Goal: Task Accomplishment & Management: Manage account settings

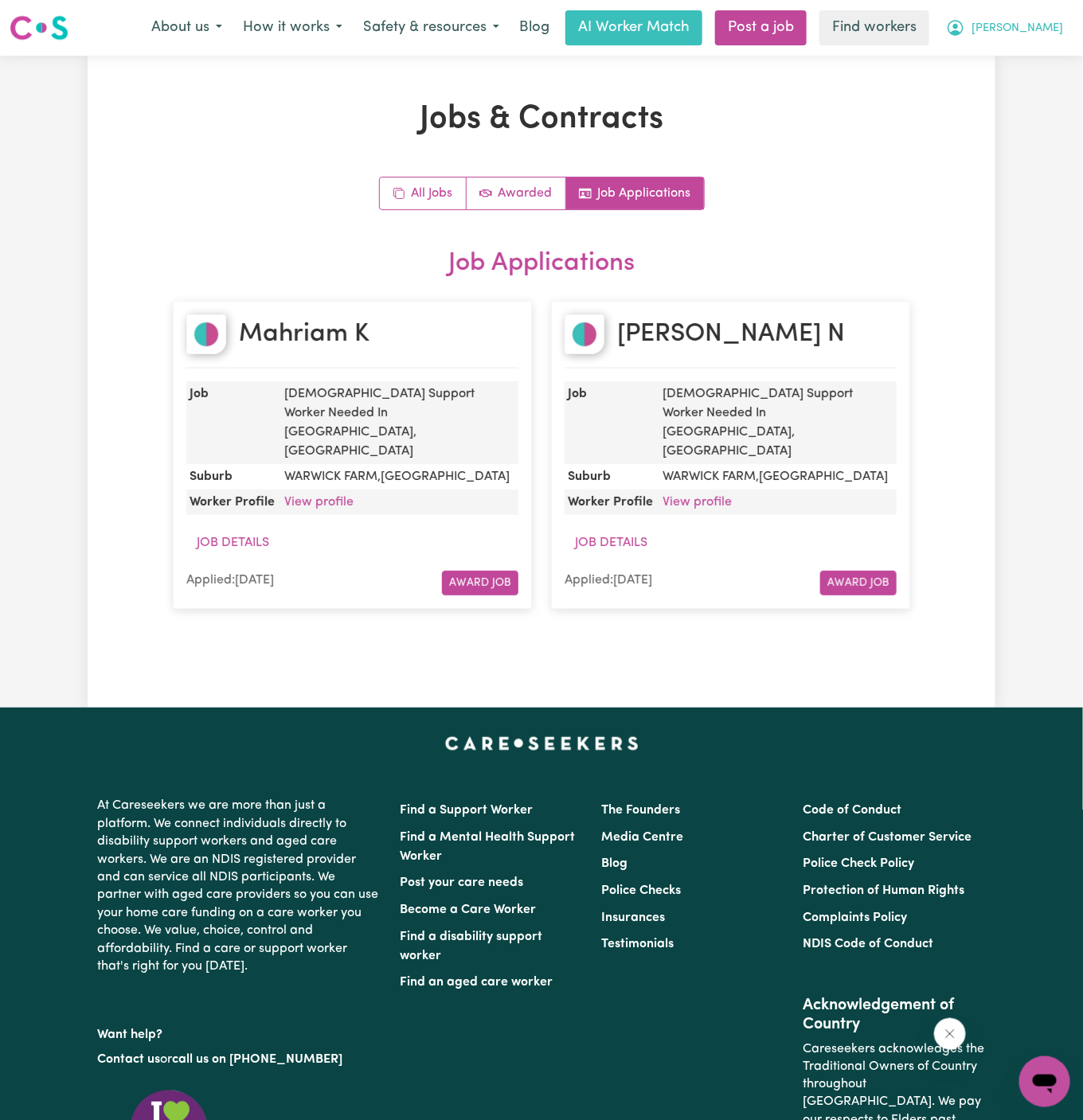
click at [1058, 24] on span "[PERSON_NAME]" at bounding box center [1017, 28] width 92 height 17
click at [1041, 57] on link "My Dashboard" at bounding box center [1009, 62] width 125 height 30
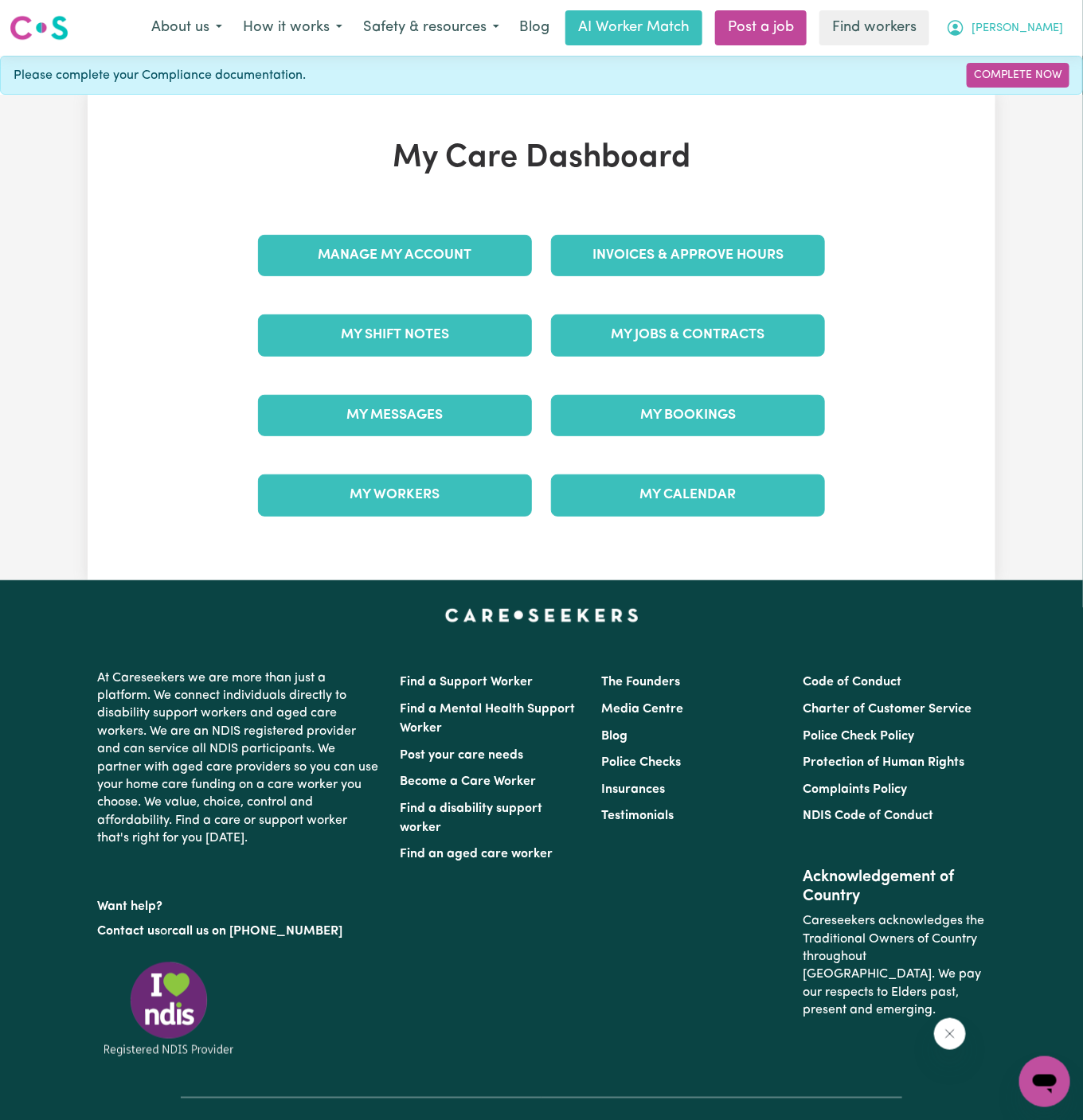
click at [1050, 37] on span "[PERSON_NAME]" at bounding box center [1017, 28] width 92 height 17
click at [1045, 93] on link "Logout" at bounding box center [1009, 91] width 125 height 30
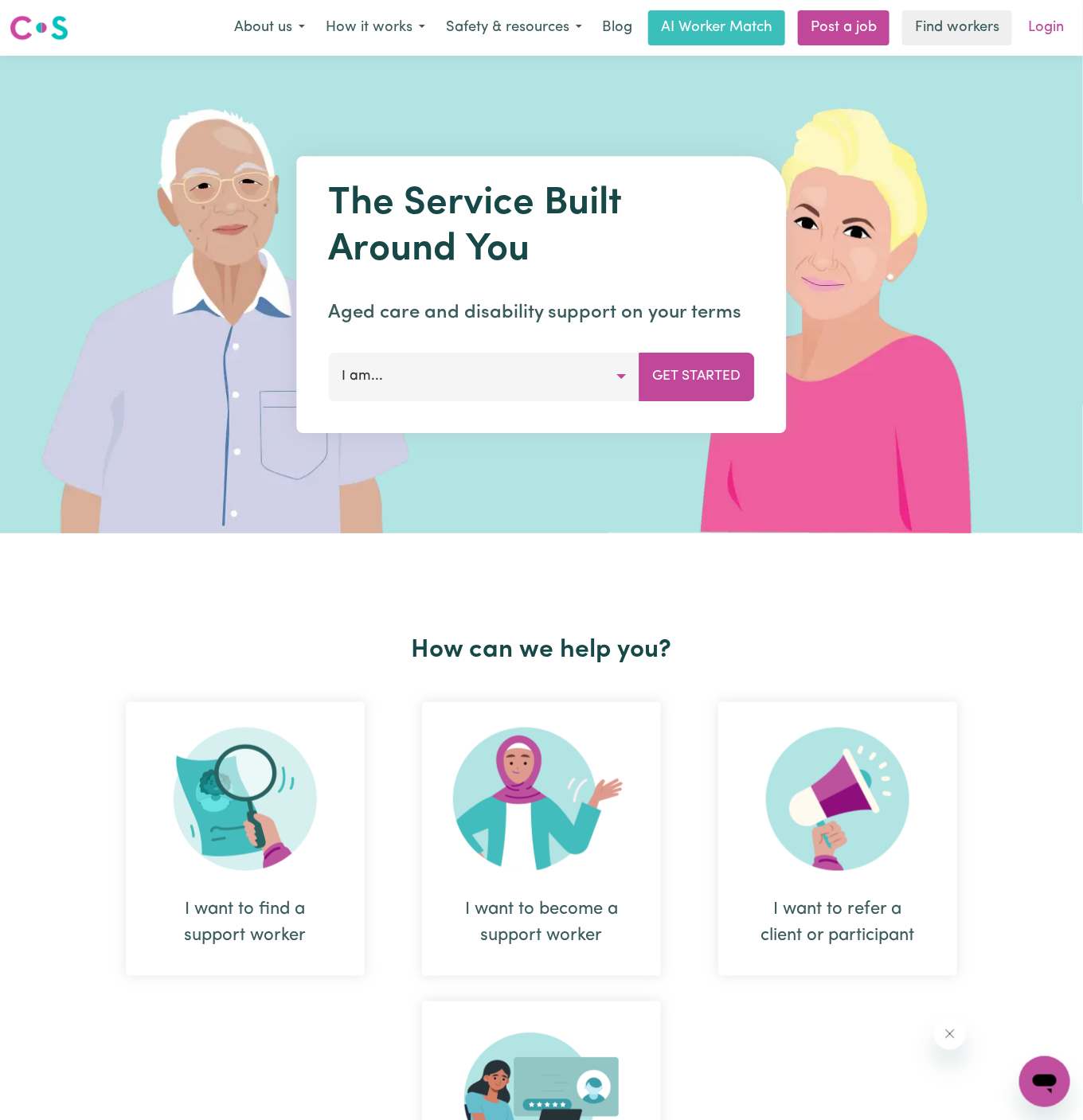
click at [1042, 23] on link "Login" at bounding box center [1046, 27] width 55 height 35
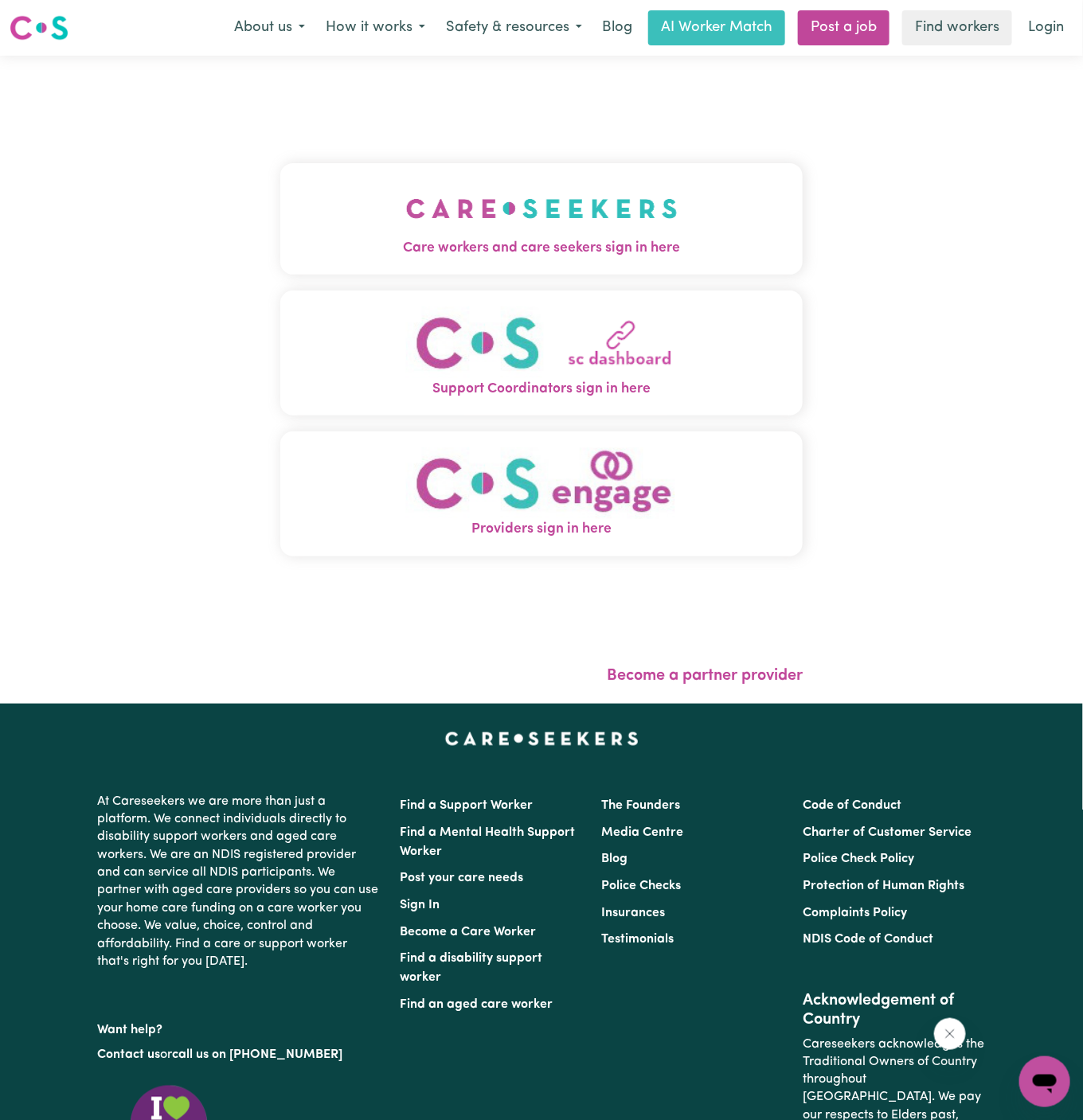
click at [496, 212] on img "Care workers and care seekers sign in here" at bounding box center [542, 209] width 271 height 59
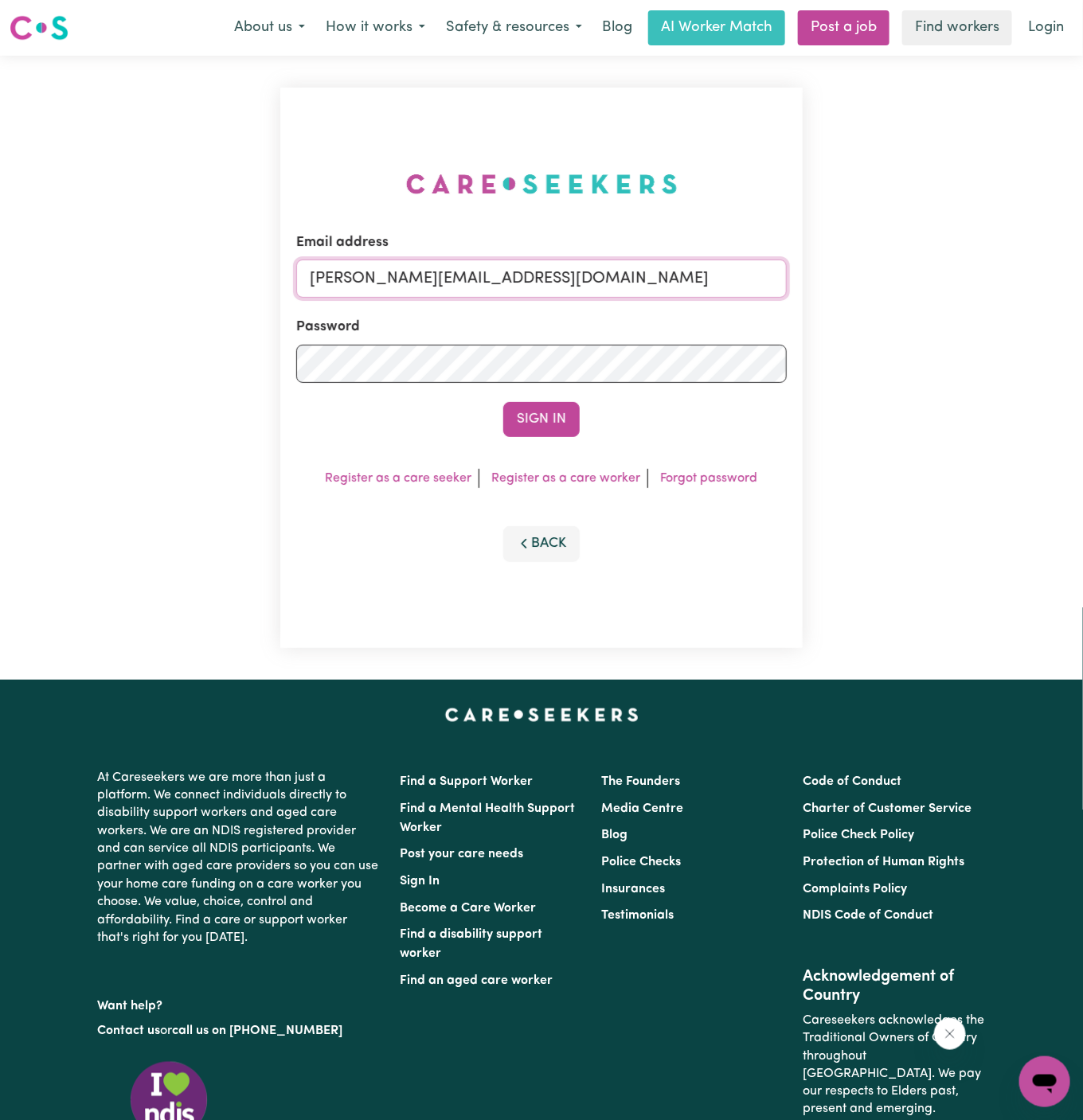
click at [642, 281] on input "[PERSON_NAME][EMAIL_ADDRESS][DOMAIN_NAME]" at bounding box center [541, 278] width 490 height 38
drag, startPoint x: 395, startPoint y: 288, endPoint x: 1030, endPoint y: 348, distance: 637.8
click at [1030, 348] on div "Email address [EMAIL_ADDRESS][DOMAIN_NAME] Password Sign In Register as a care …" at bounding box center [541, 368] width 1083 height 624
type input "[EMAIL_ADDRESS][DOMAIN_NAME]"
click at [566, 409] on button "Sign In" at bounding box center [541, 419] width 76 height 35
